Goal: Find specific page/section: Find specific page/section

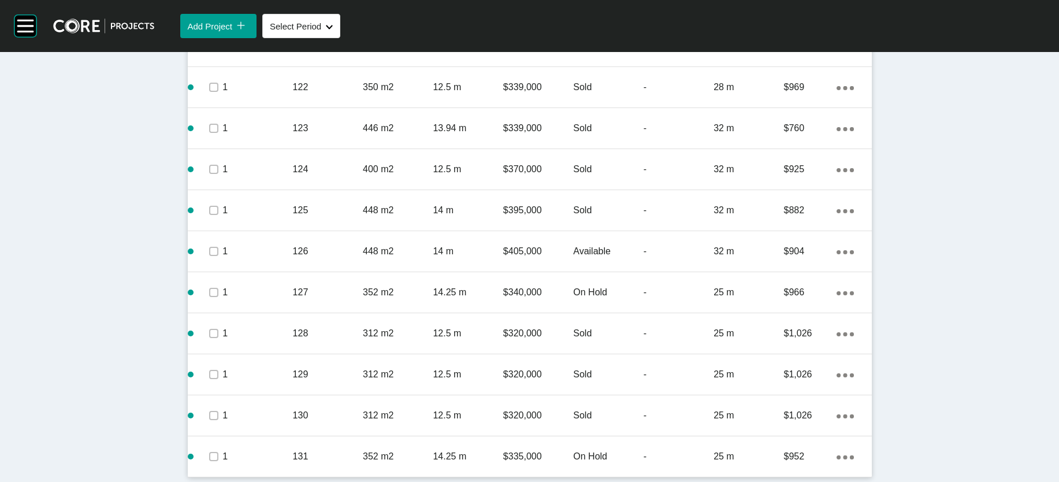
scroll to position [69, 0]
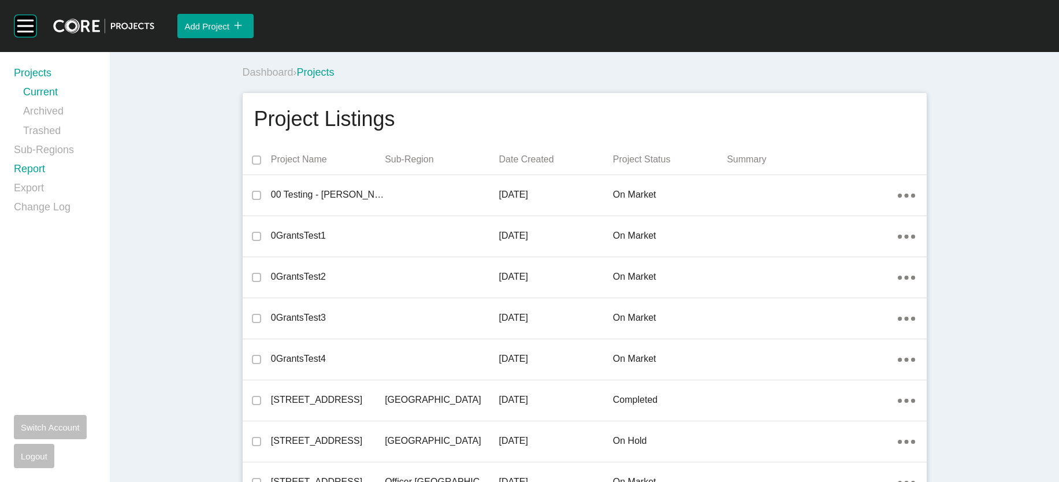
click at [61, 181] on link "Report" at bounding box center [55, 171] width 82 height 19
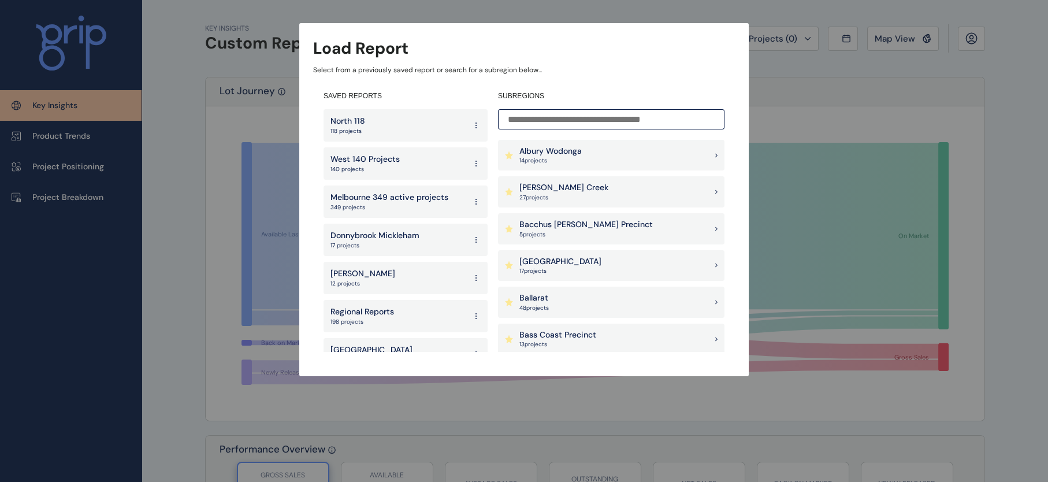
click at [557, 189] on p "Armstrong Creek" at bounding box center [563, 188] width 89 height 12
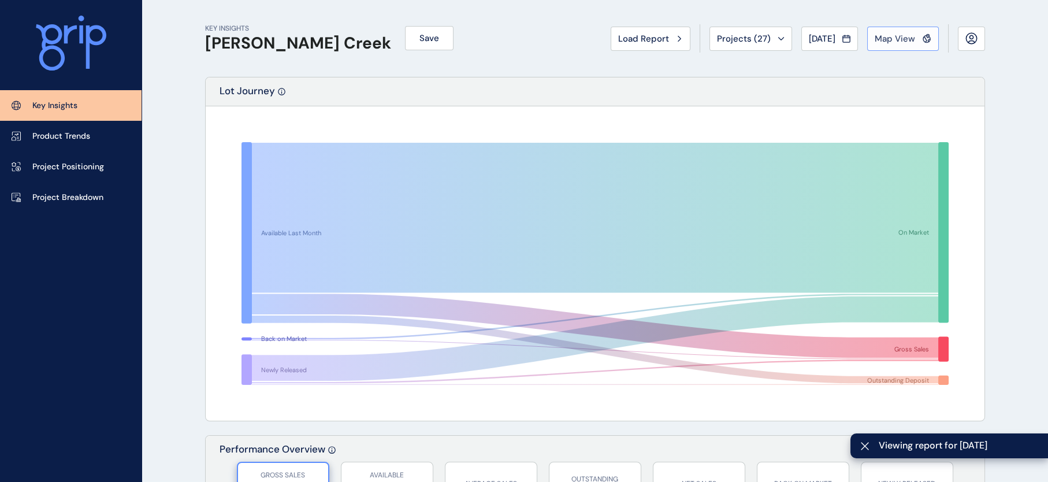
click at [874, 42] on span "Map View" at bounding box center [894, 39] width 40 height 12
